Goal: Information Seeking & Learning: Learn about a topic

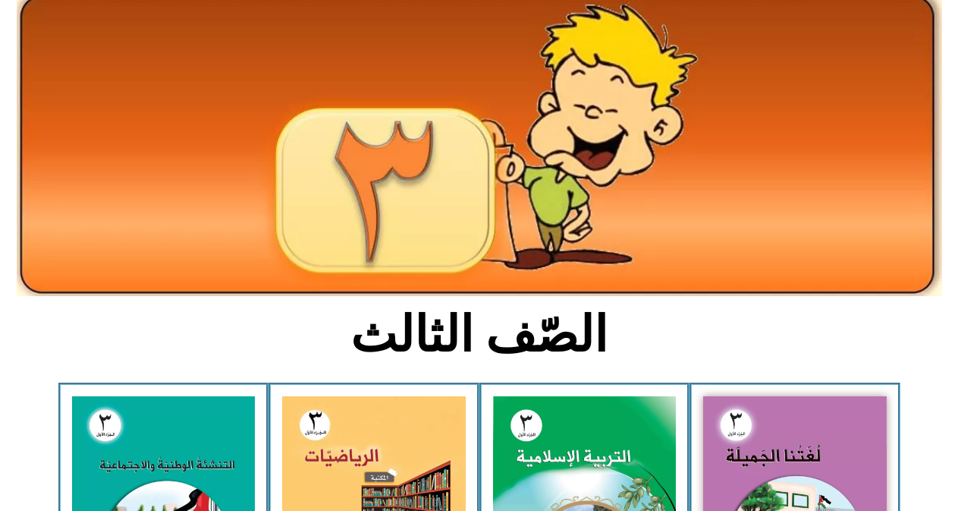
scroll to position [272, 0]
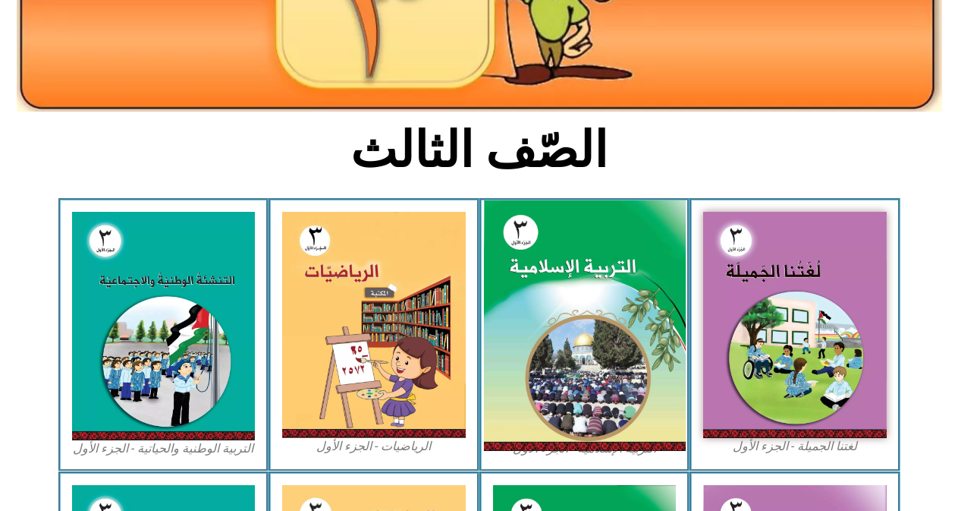
click at [593, 366] on img at bounding box center [584, 325] width 202 height 251
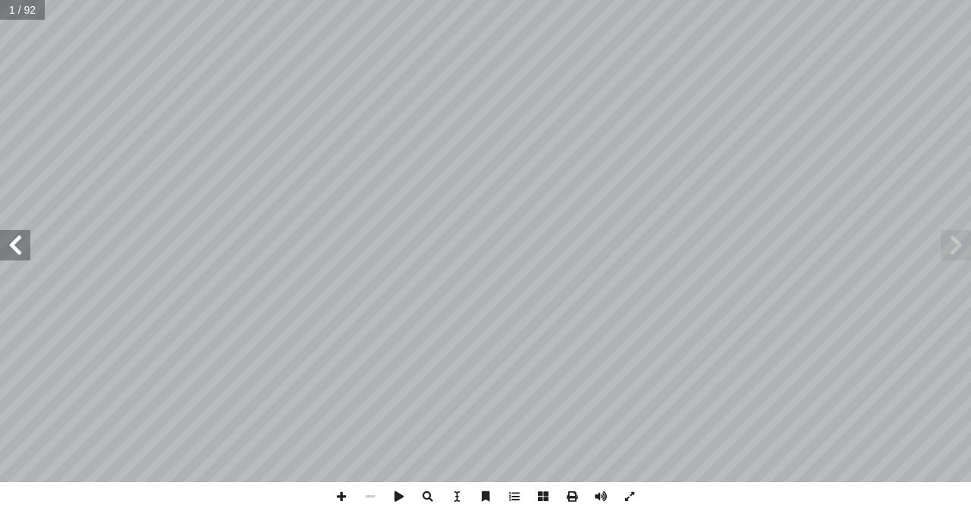
click at [10, 241] on span at bounding box center [15, 245] width 30 height 30
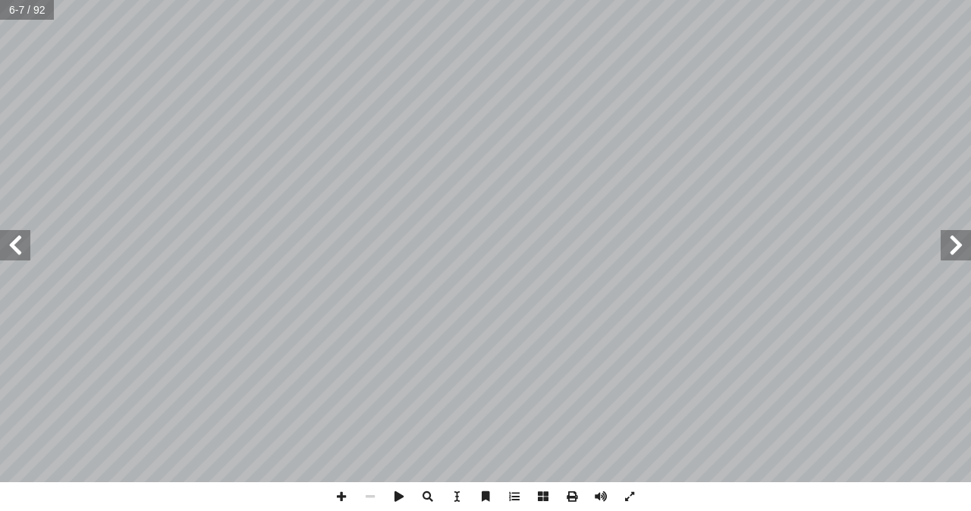
click at [10, 241] on span at bounding box center [15, 245] width 30 height 30
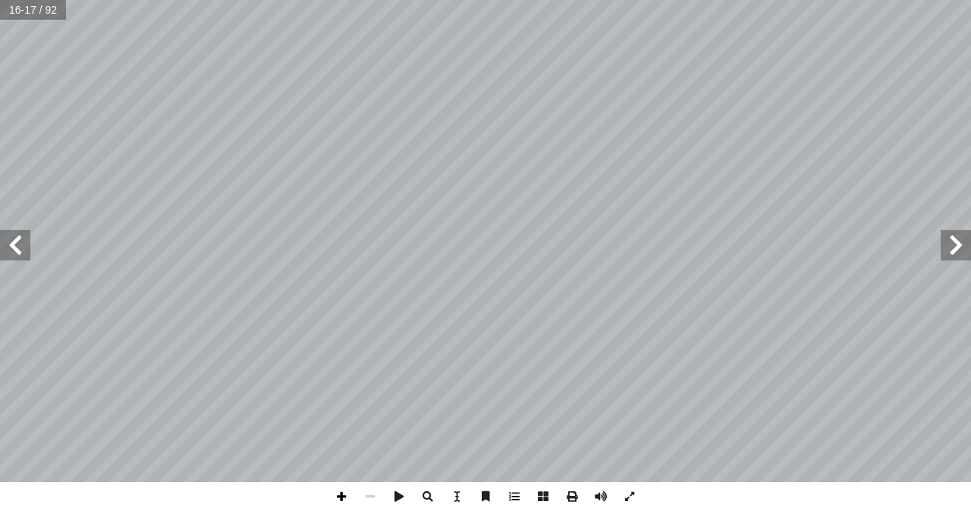
click at [347, 494] on span at bounding box center [341, 496] width 29 height 29
click at [361, 489] on span at bounding box center [370, 496] width 29 height 29
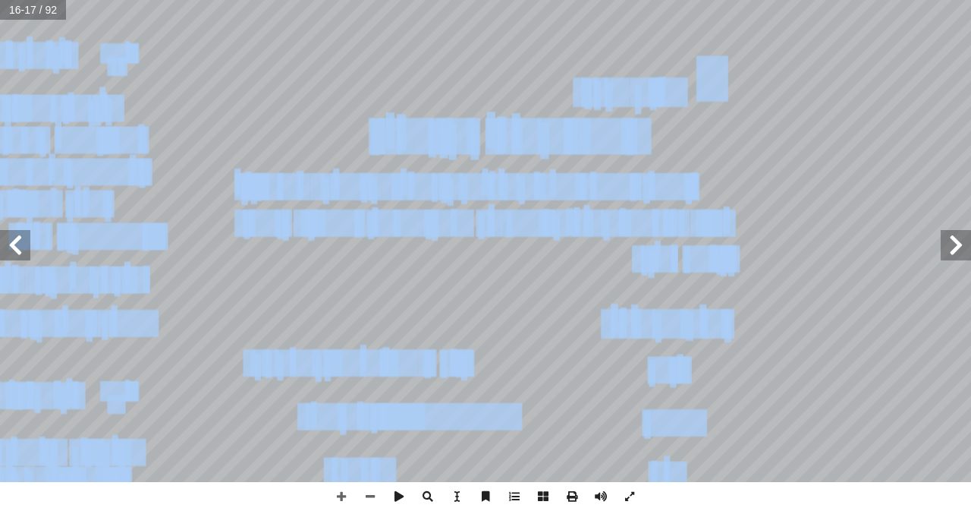
click at [964, 254] on div "١٢ ِ ر ِ خ آ ال� ِ م ْ و َ الي َ و ِ ة َ ك ِ لائ َ الم ِ ب ُ يمان إ ال� ِ ة َّ …" at bounding box center [485, 241] width 971 height 482
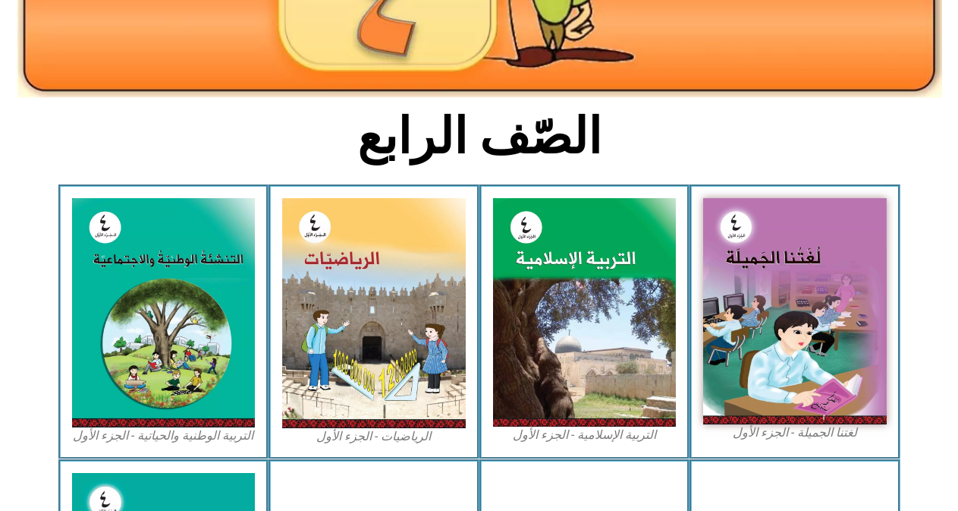
scroll to position [297, 0]
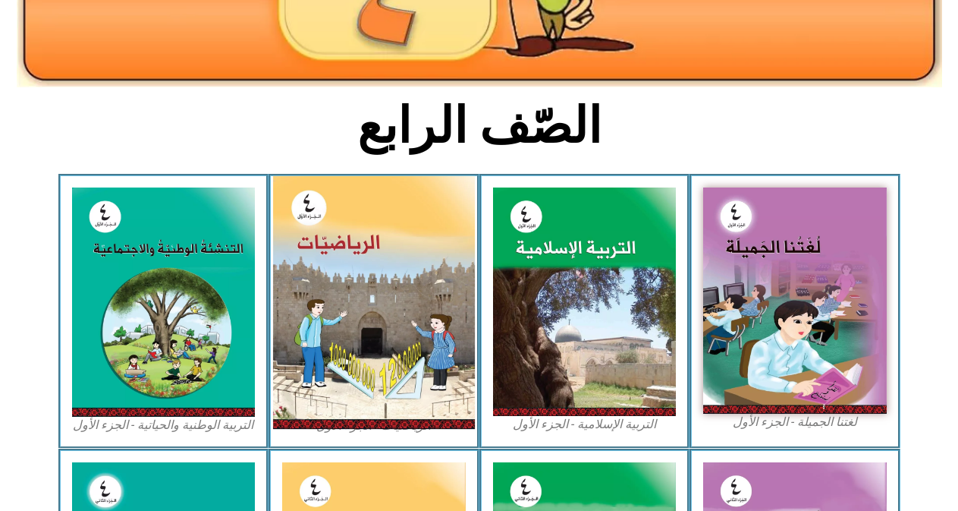
click at [413, 340] on img at bounding box center [374, 302] width 202 height 253
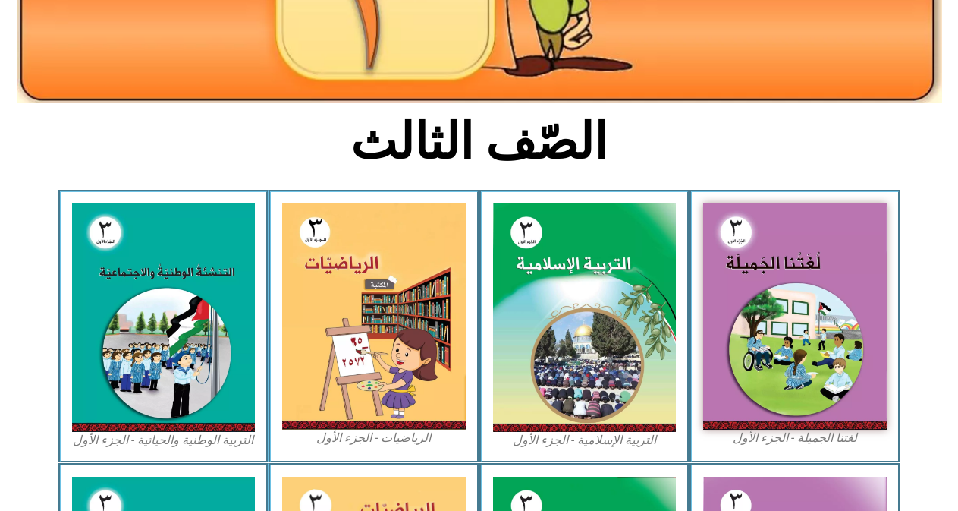
scroll to position [285, 0]
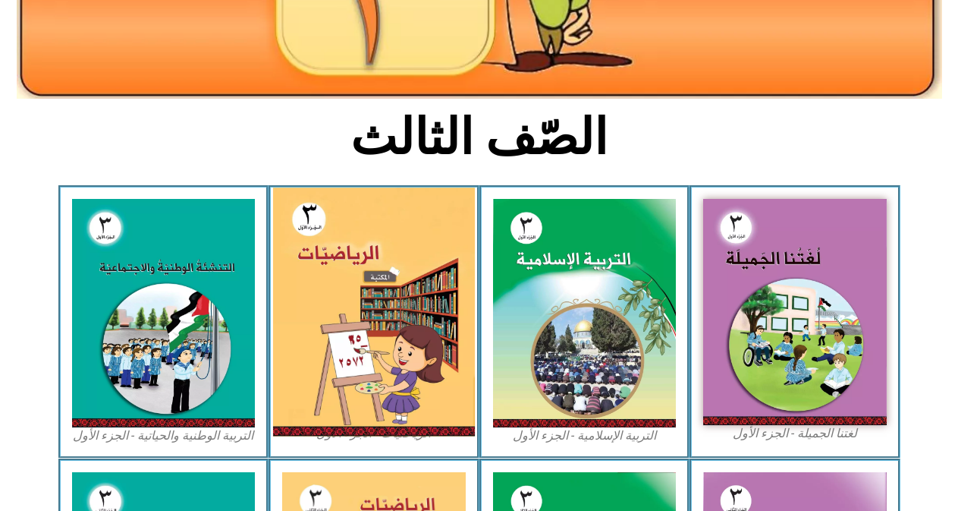
click at [389, 323] on img at bounding box center [374, 311] width 202 height 249
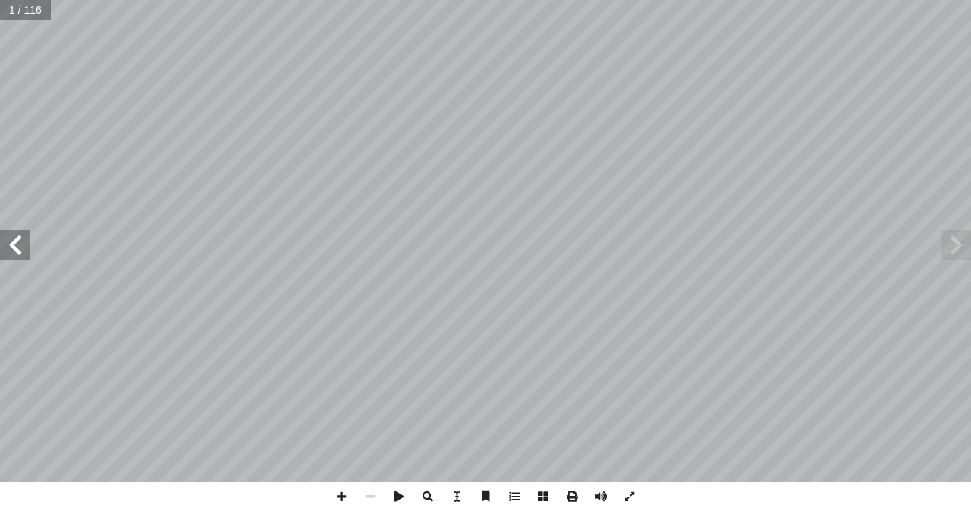
click at [19, 236] on span at bounding box center [15, 245] width 30 height 30
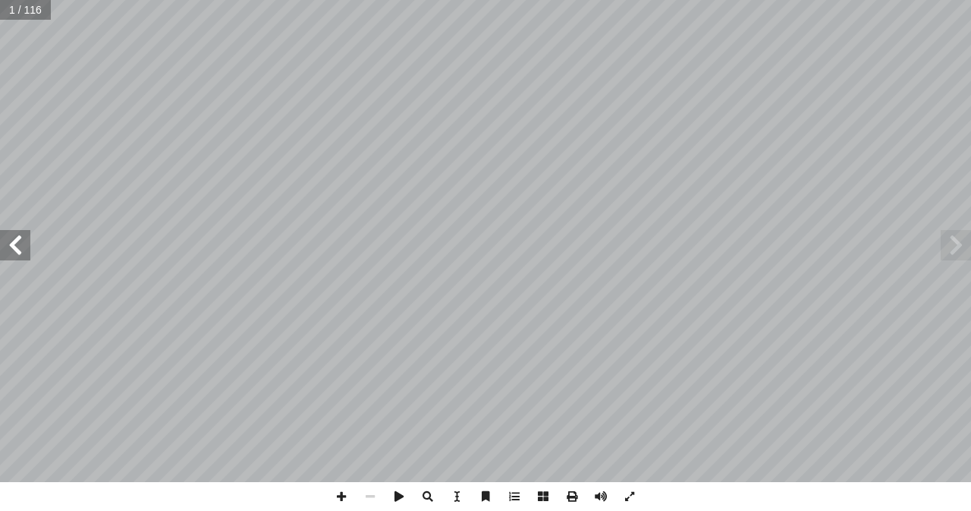
click at [19, 236] on span at bounding box center [15, 245] width 30 height 30
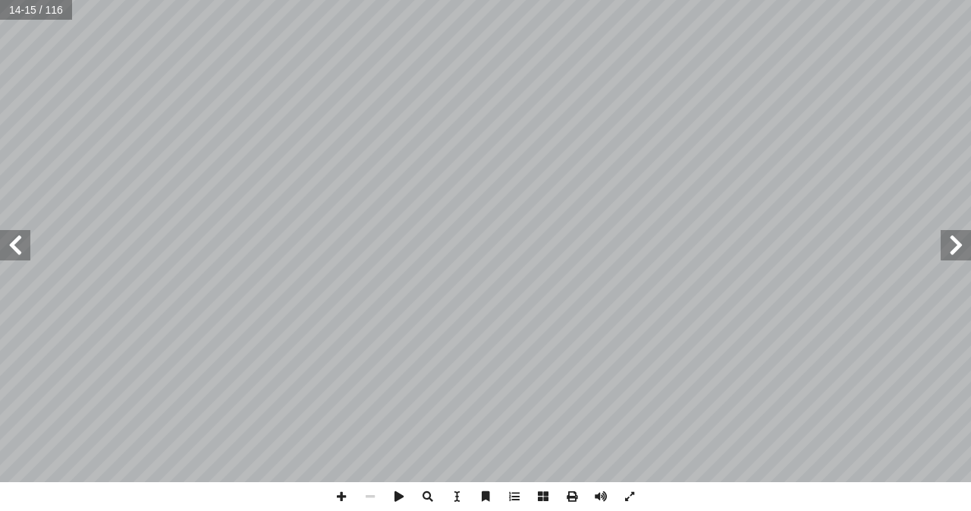
click at [19, 236] on span at bounding box center [15, 245] width 30 height 30
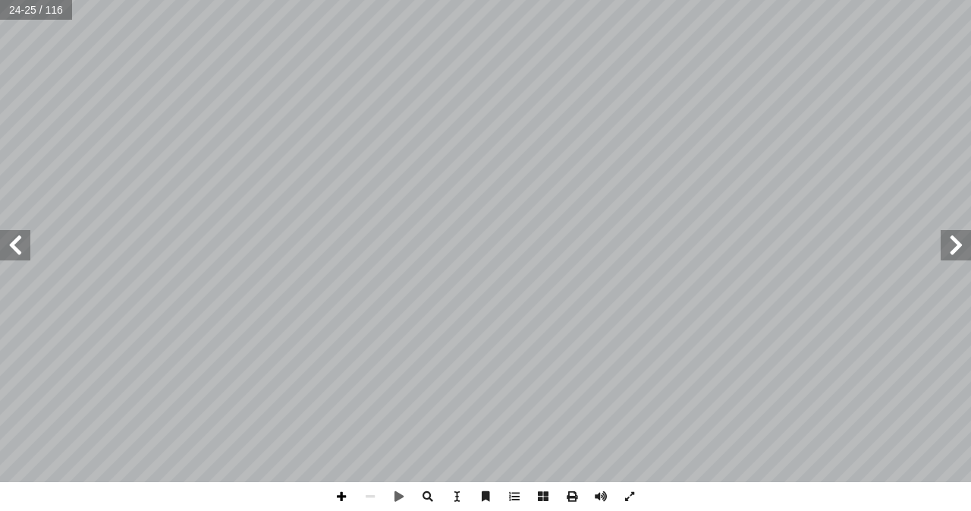
click at [340, 502] on span at bounding box center [341, 496] width 29 height 29
click at [20, 257] on span at bounding box center [15, 245] width 30 height 30
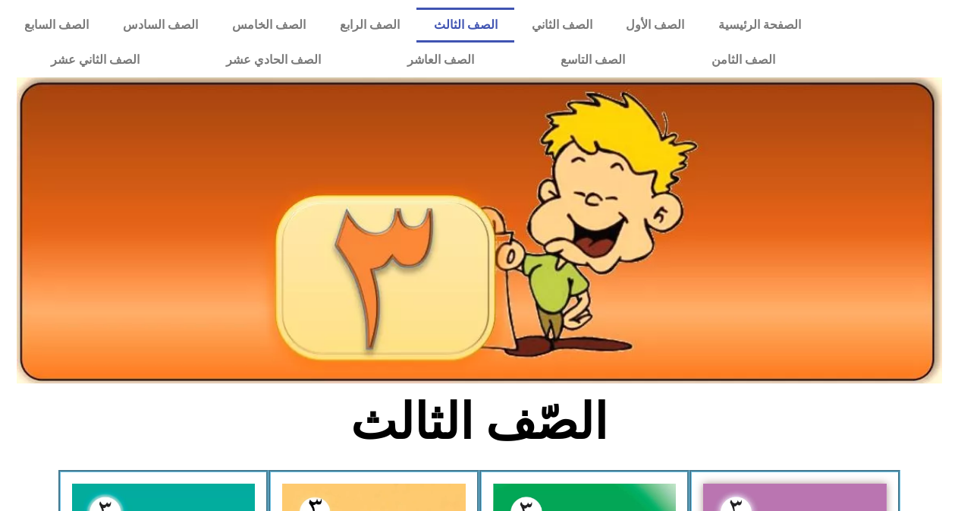
scroll to position [285, 0]
